Goal: Information Seeking & Learning: Learn about a topic

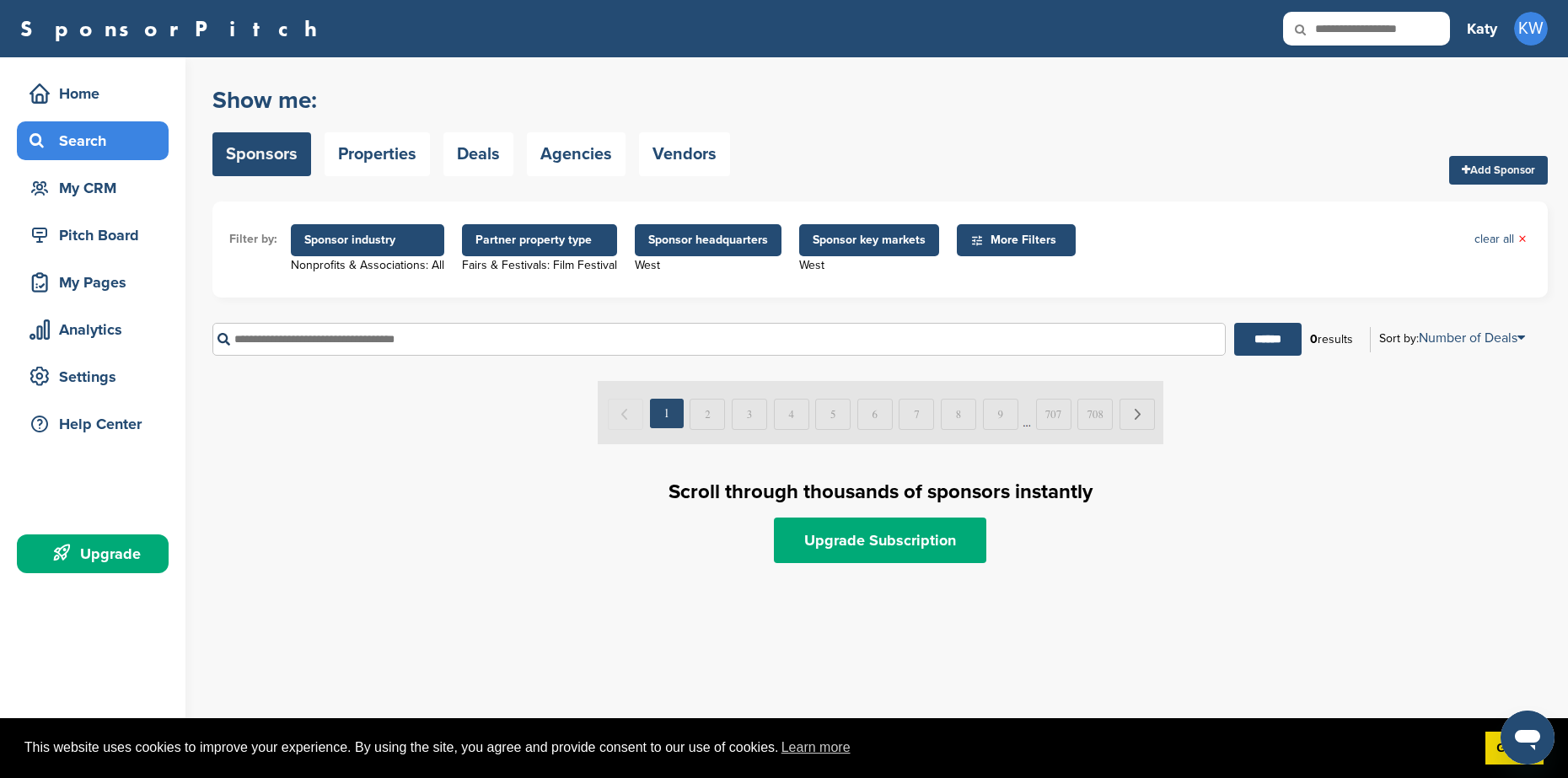
click at [351, 250] on span "Sponsor industry" at bounding box center [368, 241] width 154 height 32
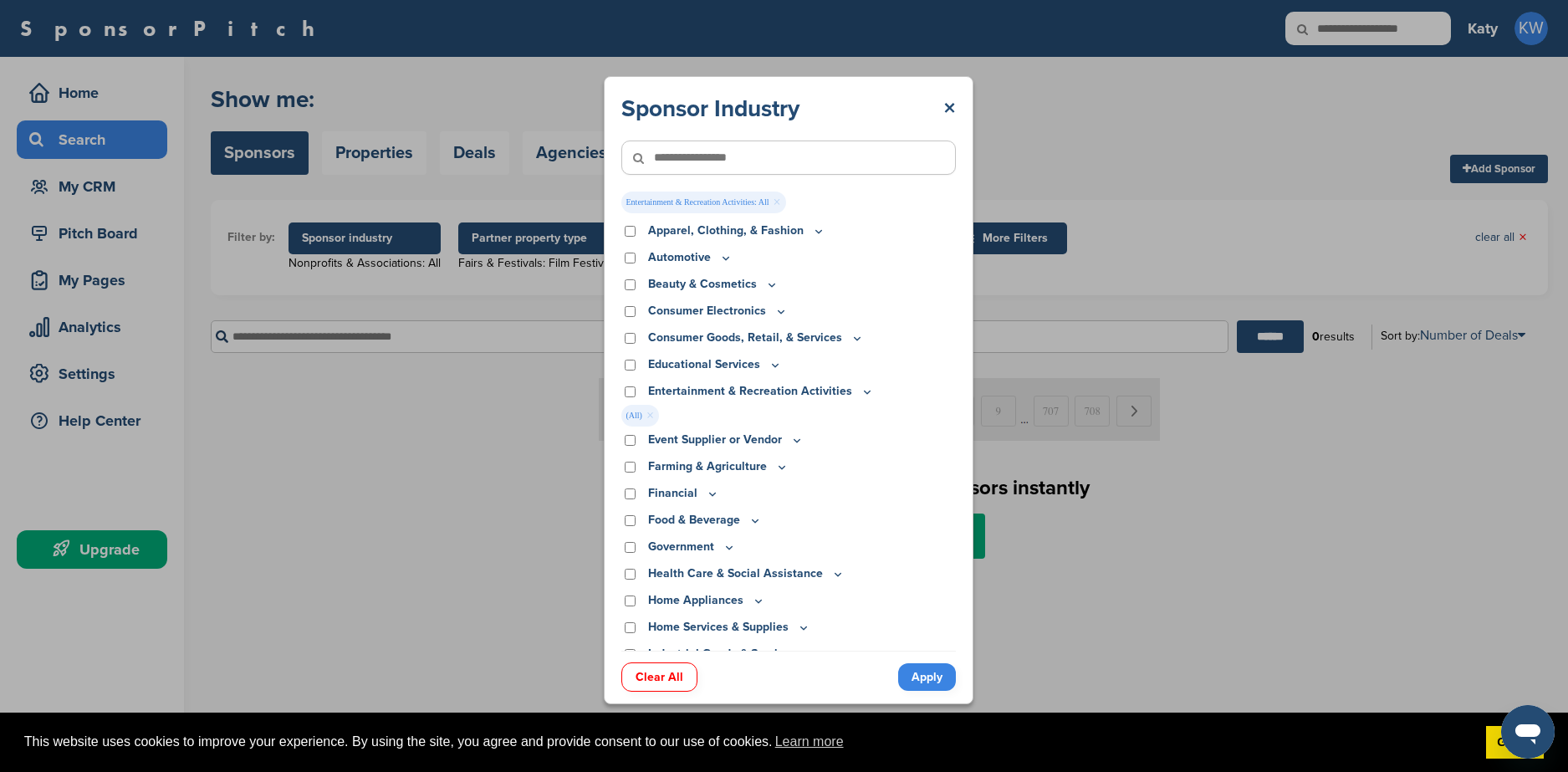
click at [923, 684] on link "Apply" at bounding box center [927, 677] width 58 height 28
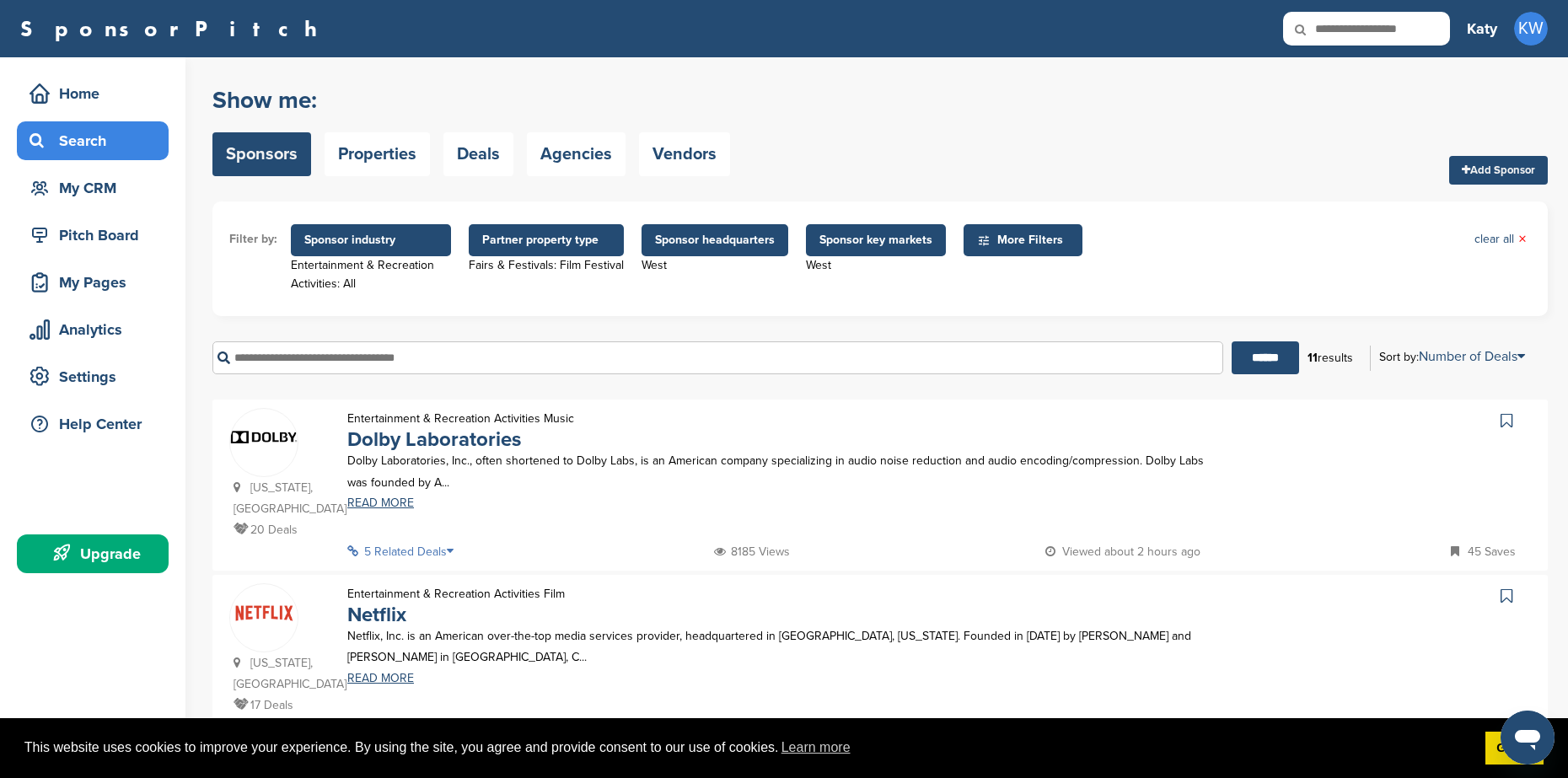
click at [731, 247] on span "Sponsor headquarters" at bounding box center [715, 241] width 119 height 19
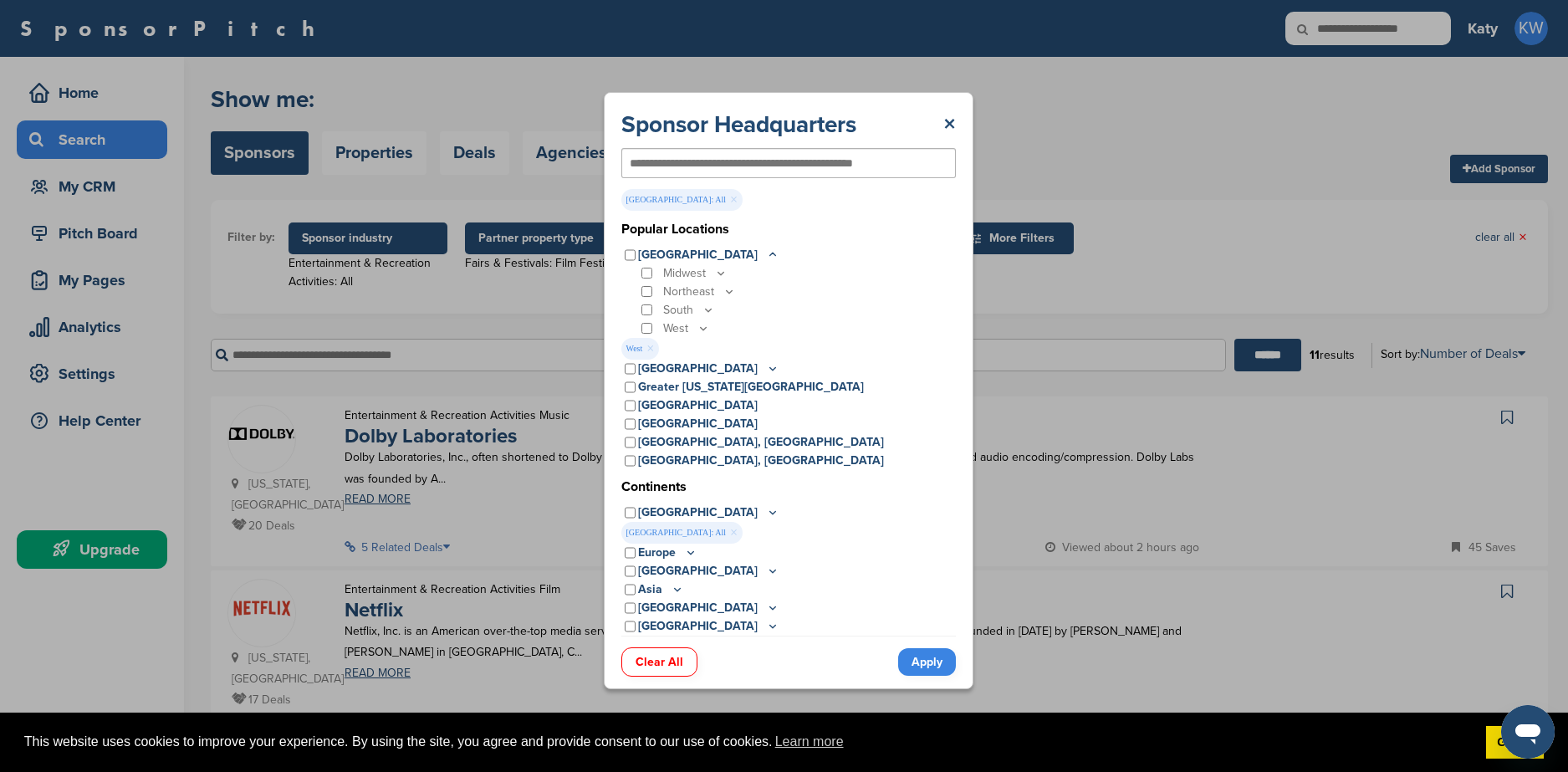
click at [902, 648] on div "Clear All Apply" at bounding box center [788, 653] width 334 height 36
click at [912, 659] on link "Apply" at bounding box center [927, 662] width 58 height 28
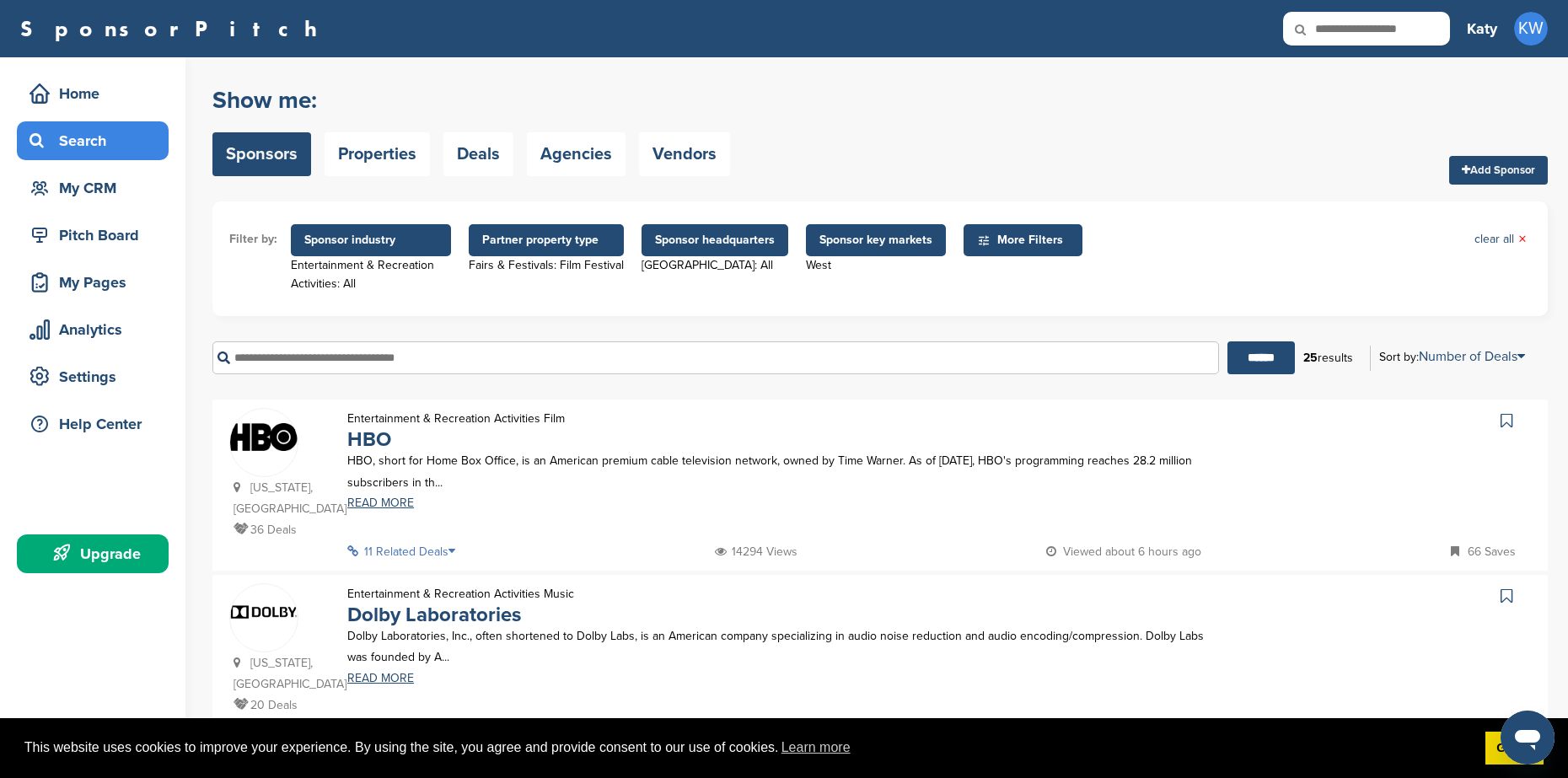
click at [715, 241] on span "Sponsor headquarters" at bounding box center [715, 241] width 119 height 19
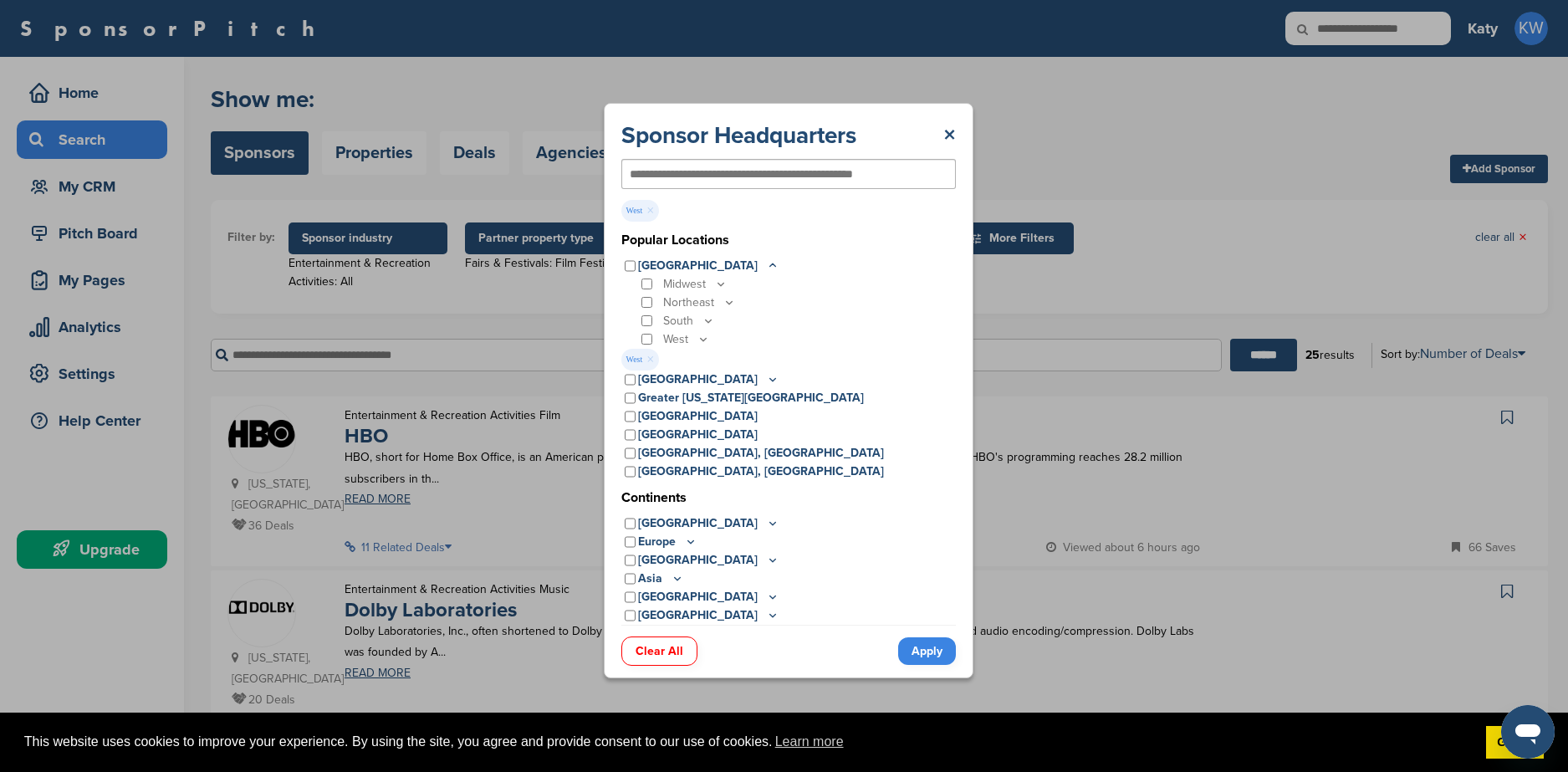
click at [934, 658] on link "Apply" at bounding box center [927, 651] width 58 height 28
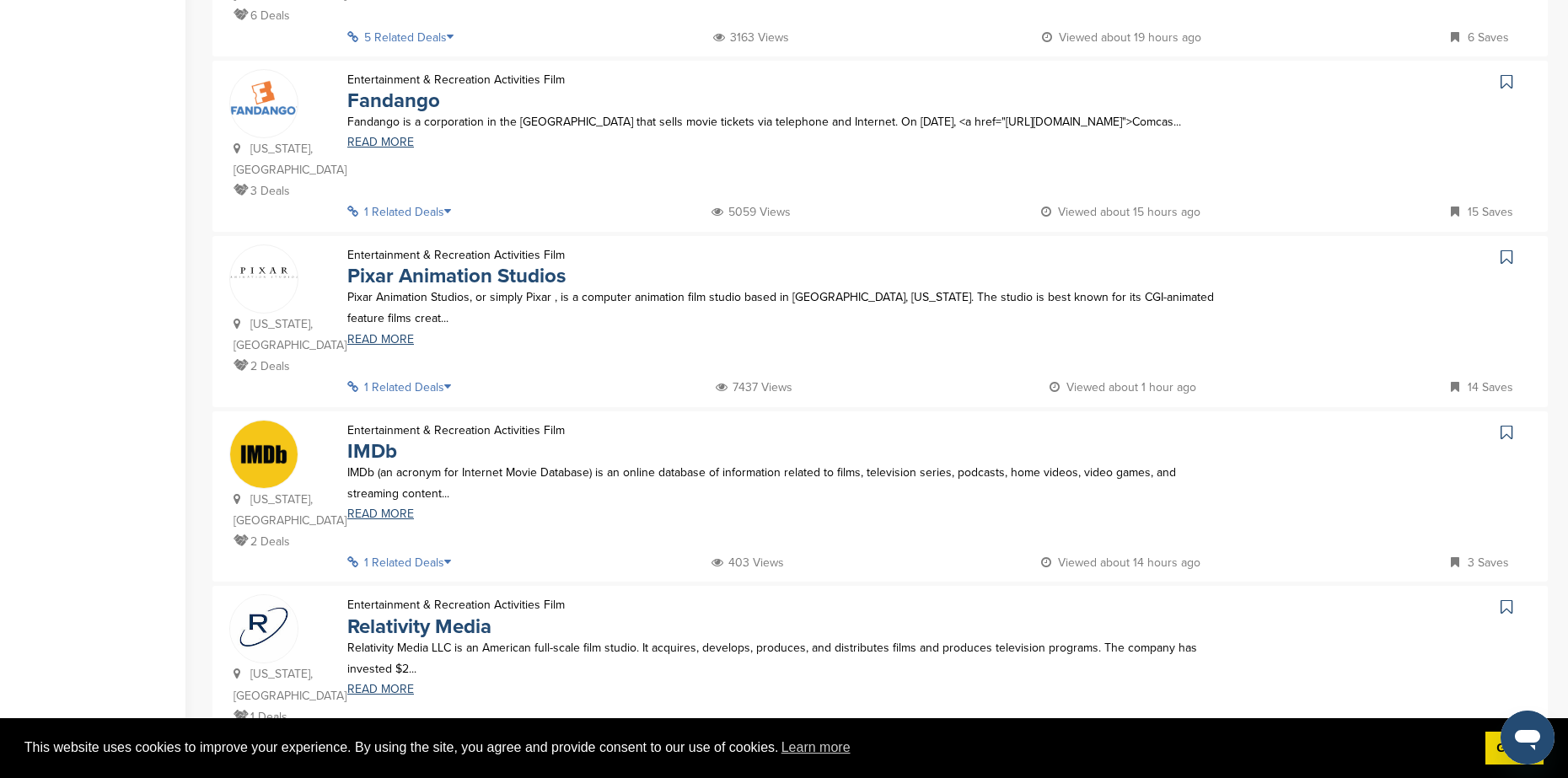
scroll to position [1349, 0]
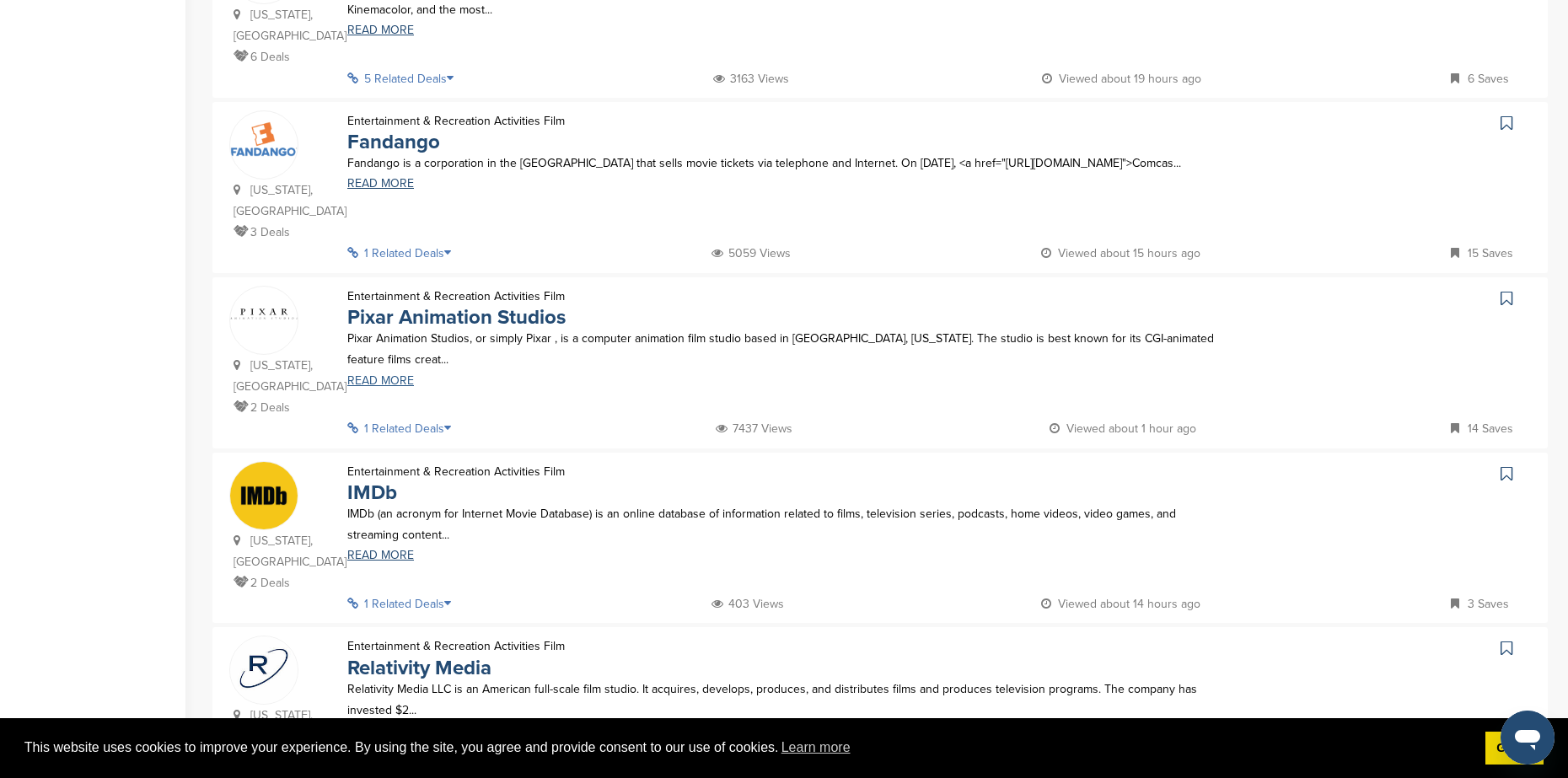
click at [385, 375] on link "READ MORE" at bounding box center [781, 381] width 867 height 12
